Goal: Navigation & Orientation: Find specific page/section

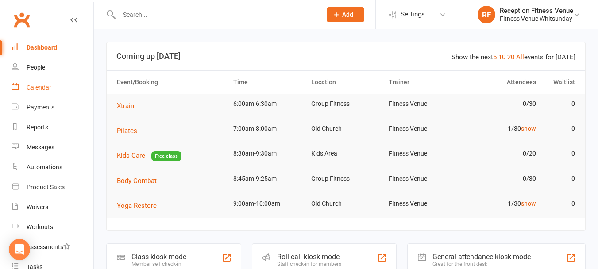
click at [42, 85] on div "Calendar" at bounding box center [39, 87] width 25 height 7
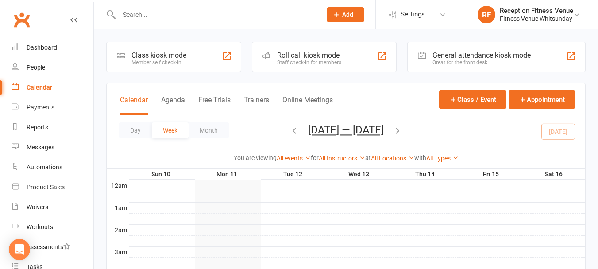
click at [493, 54] on div "General attendance kiosk mode" at bounding box center [482, 55] width 98 height 8
